Goal: Transaction & Acquisition: Purchase product/service

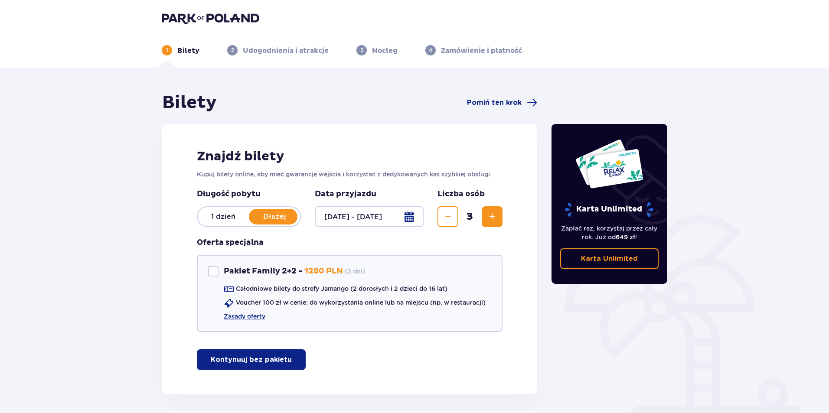
scroll to position [33, 0]
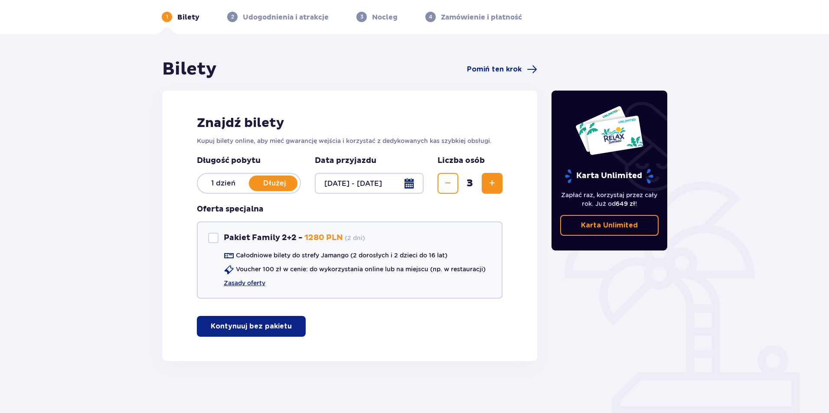
click at [276, 329] on p "Kontynuuj bez pakietu" at bounding box center [251, 327] width 81 height 10
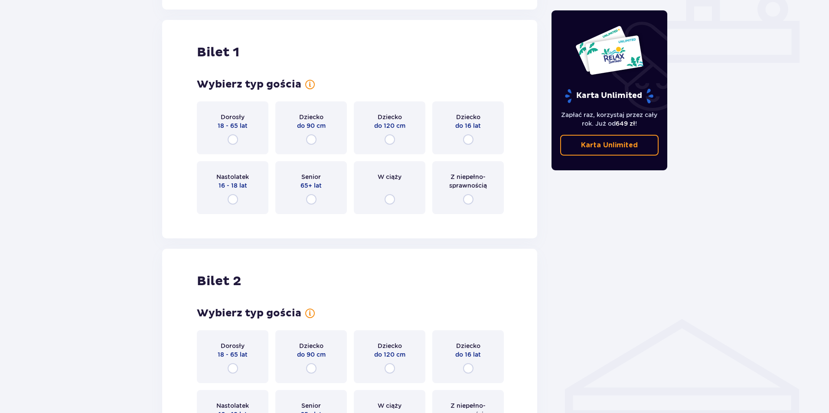
scroll to position [394, 0]
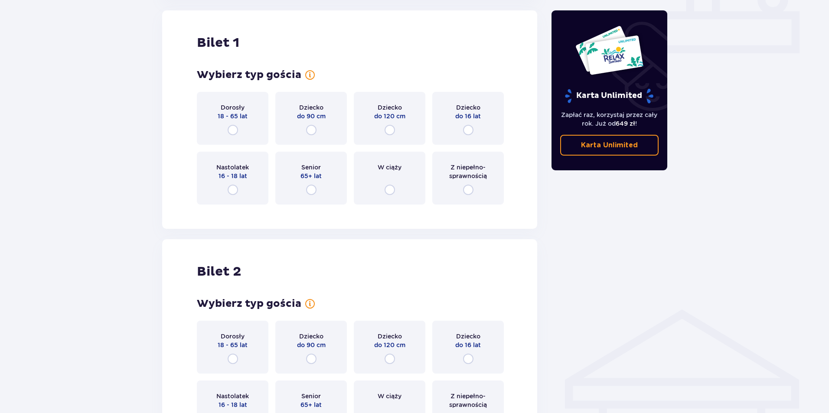
click at [238, 134] on div "Dorosły 18 - 65 lat" at bounding box center [233, 118] width 72 height 53
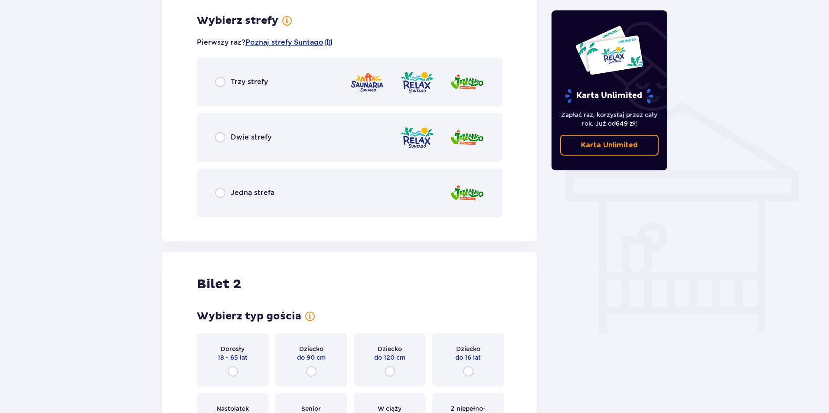
scroll to position [606, 0]
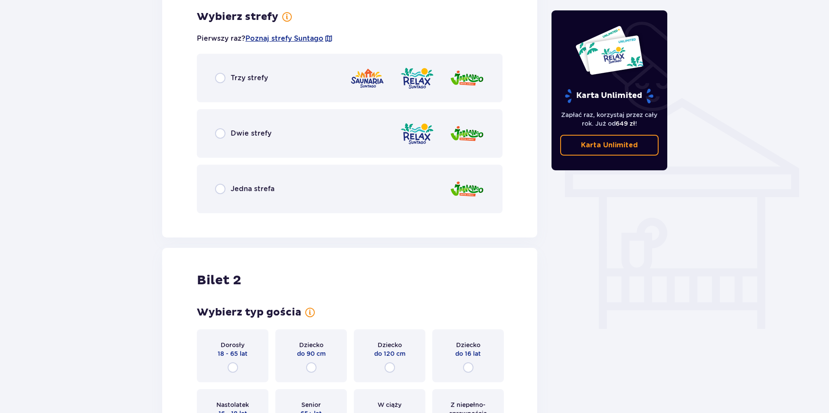
click at [332, 120] on div "Dwie strefy" at bounding box center [350, 133] width 306 height 49
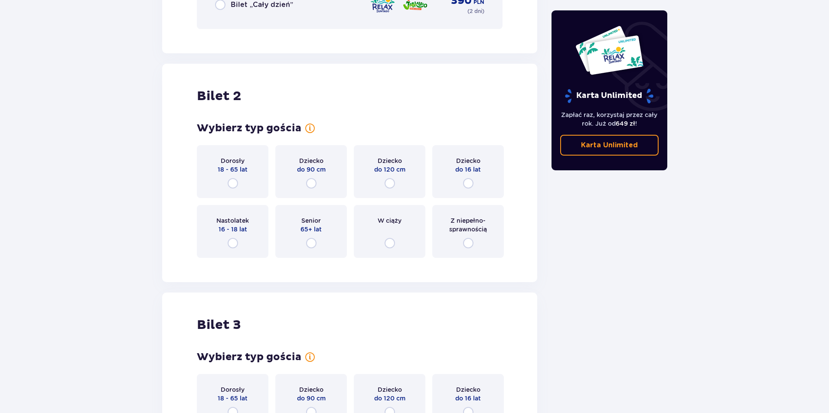
scroll to position [1086, 0]
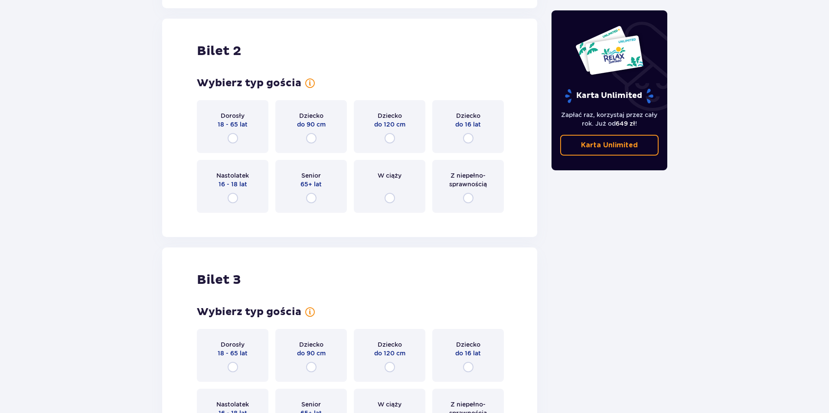
click at [469, 137] on input "radio" at bounding box center [468, 138] width 10 height 10
radio input "true"
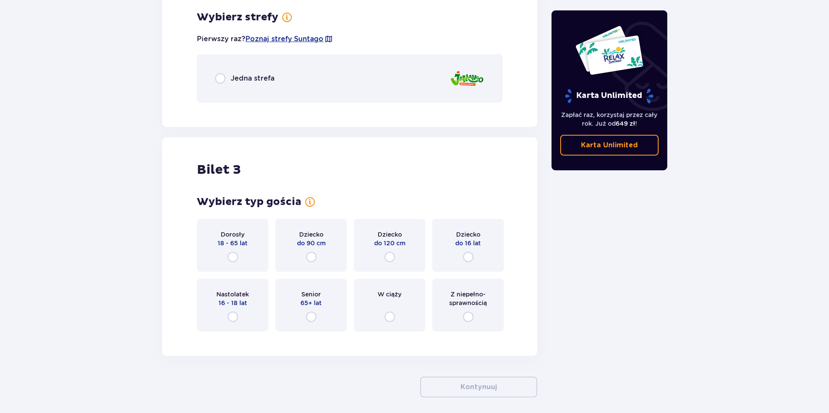
scroll to position [1306, 0]
click at [267, 83] on span "Jedna strefa" at bounding box center [253, 78] width 44 height 10
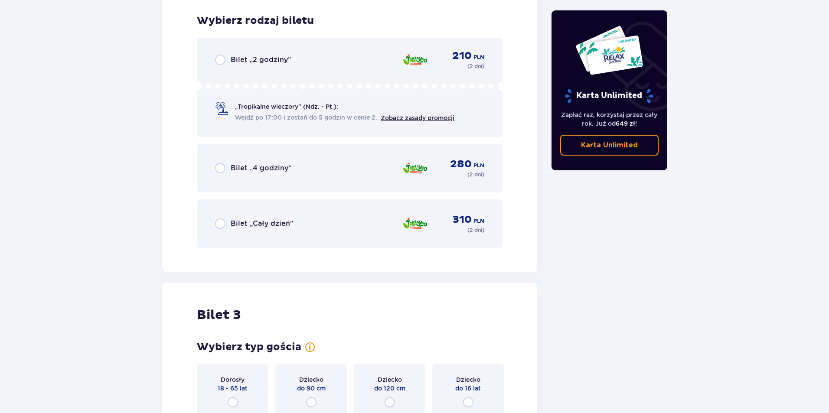
scroll to position [1415, 0]
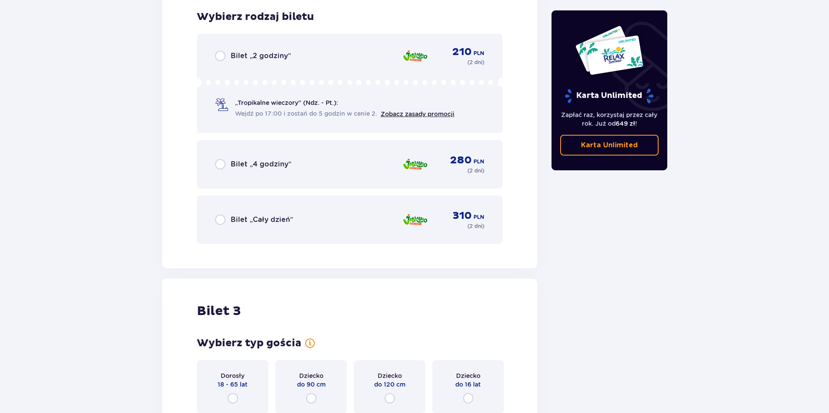
click at [288, 218] on span "Bilet „Cały dzień”" at bounding box center [262, 220] width 62 height 10
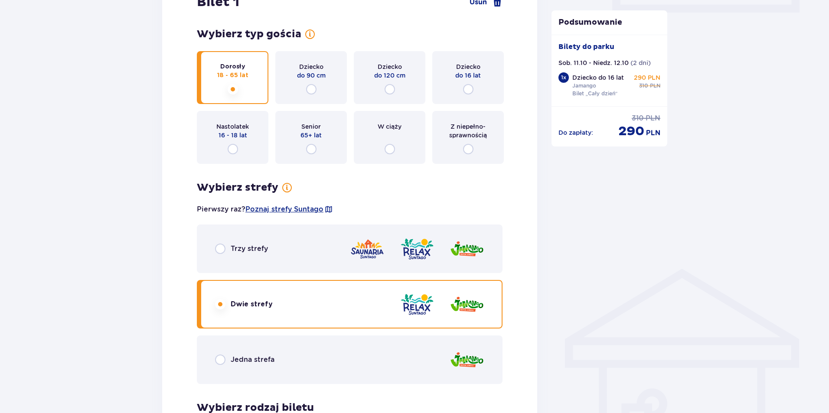
scroll to position [481, 0]
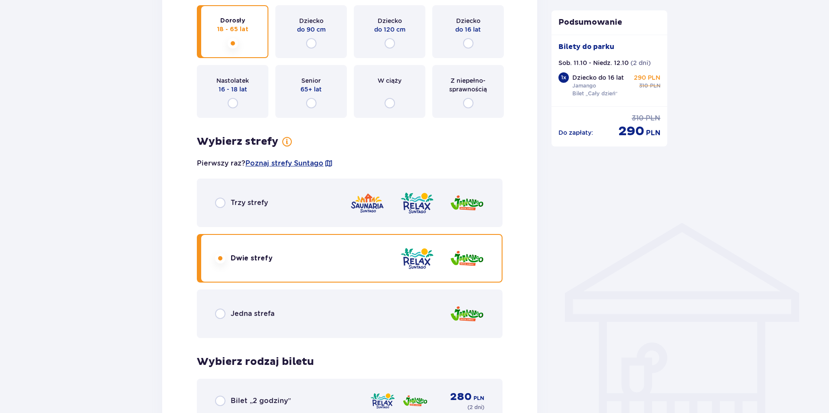
click at [396, 315] on div "Jedna strefa" at bounding box center [350, 314] width 306 height 49
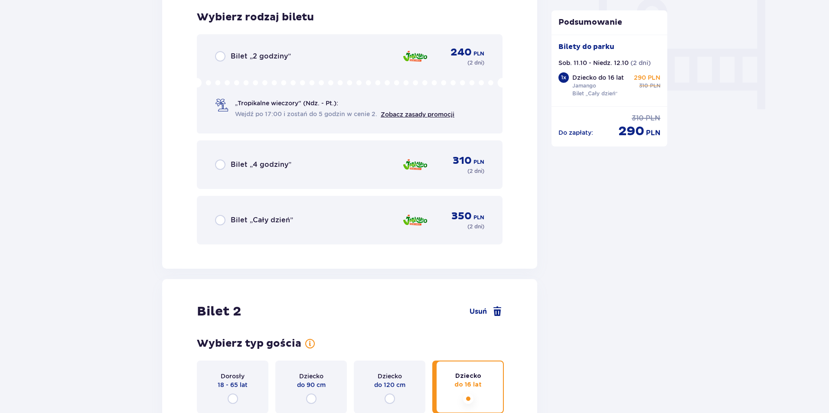
scroll to position [826, 0]
click at [267, 218] on span "Bilet „Cały dzień”" at bounding box center [262, 220] width 62 height 10
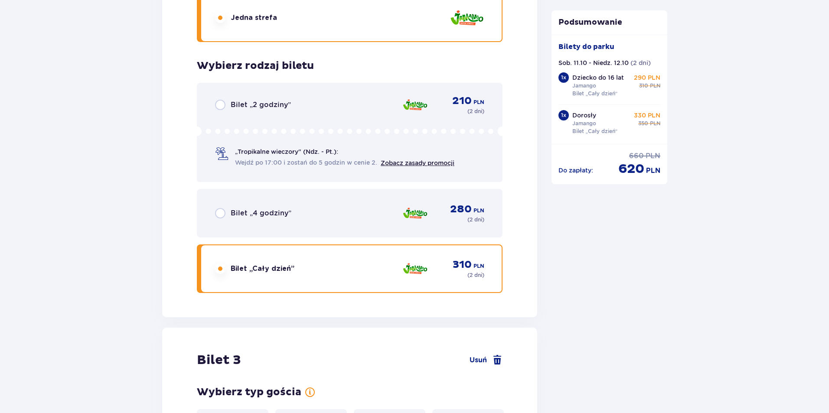
scroll to position [1593, 0]
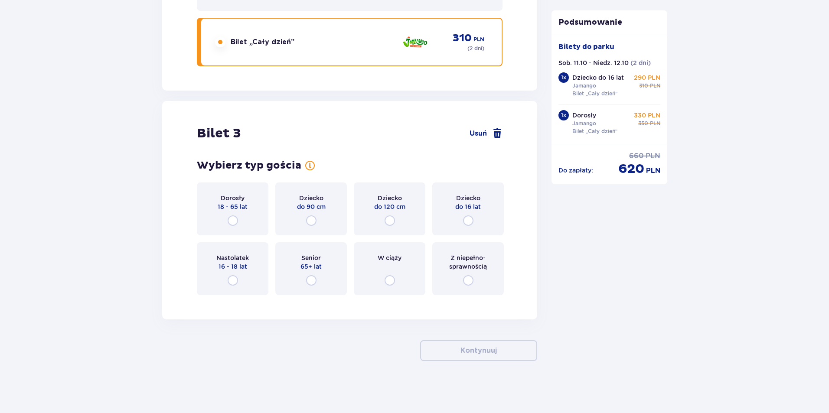
click at [245, 222] on div "Dorosły 18 - 65 lat" at bounding box center [233, 208] width 72 height 53
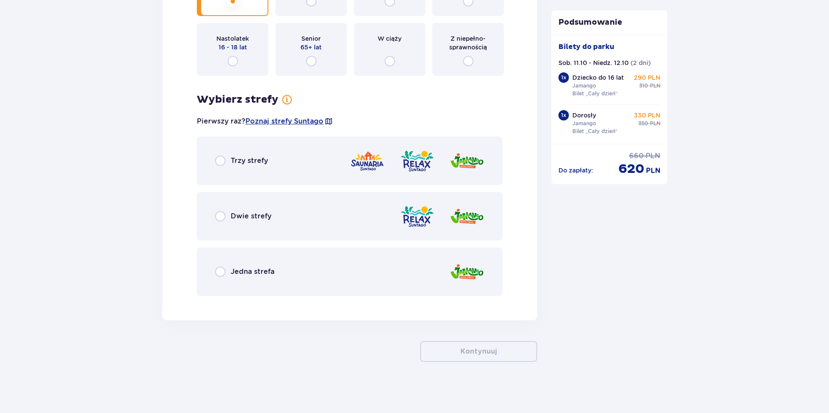
scroll to position [1813, 0]
click at [345, 270] on div "Jedna strefa" at bounding box center [350, 271] width 306 height 49
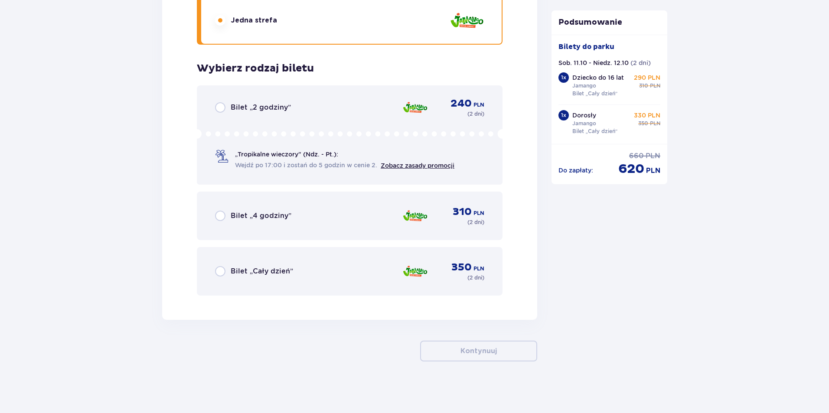
scroll to position [2064, 0]
click at [345, 270] on div "Bilet „Cały dzień” 350 PLN ( 2 dni )" at bounding box center [349, 270] width 269 height 21
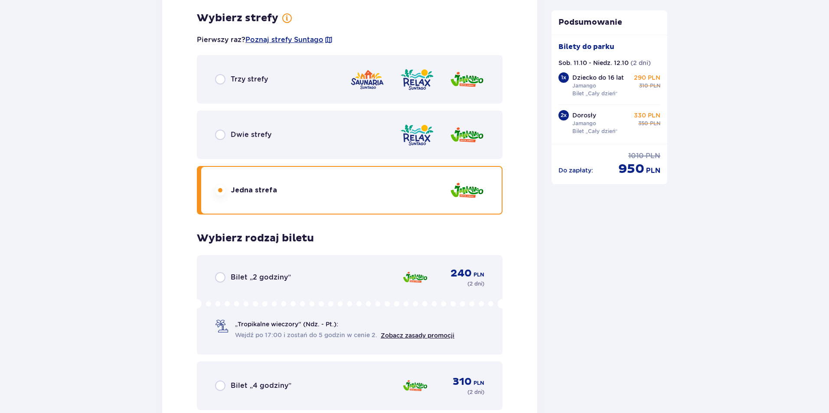
scroll to position [1892, 0]
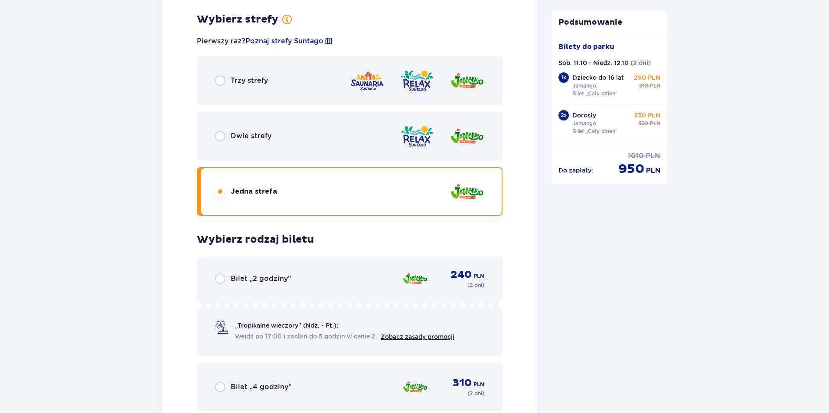
click at [347, 134] on div "Dwie strefy" at bounding box center [350, 136] width 306 height 49
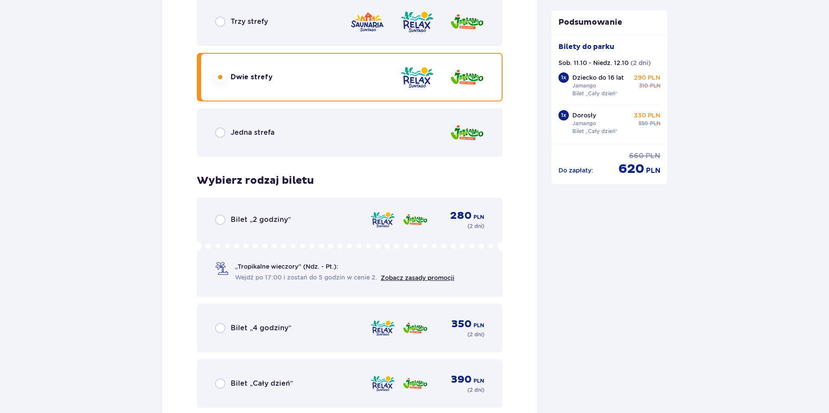
scroll to position [2022, 0]
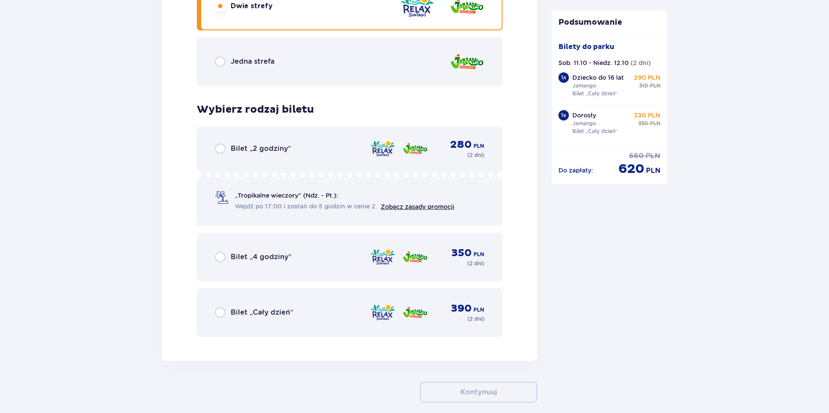
click at [327, 312] on div "Bilet „Cały dzień” 390 PLN ( 2 dni )" at bounding box center [349, 312] width 269 height 21
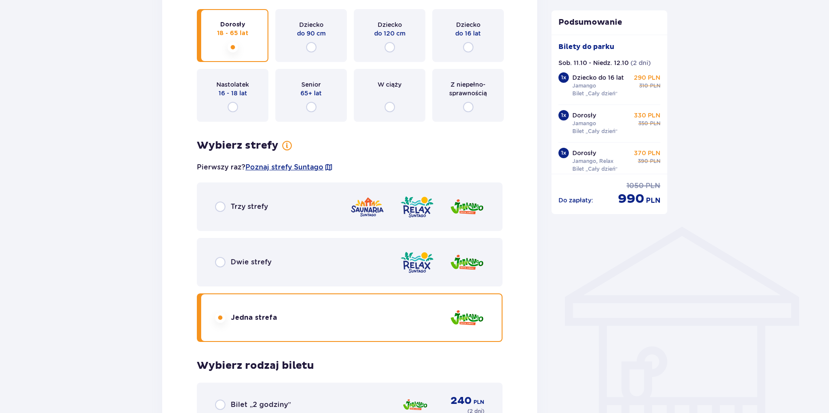
scroll to position [0, 0]
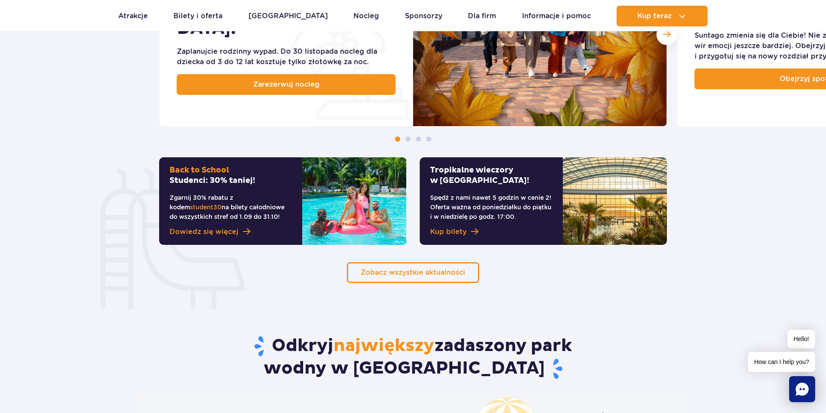
scroll to position [563, 0]
